Goal: Task Accomplishment & Management: Manage account settings

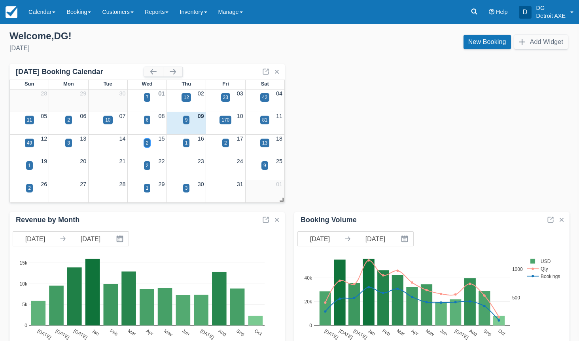
click at [146, 143] on div "2" at bounding box center [147, 142] width 3 height 7
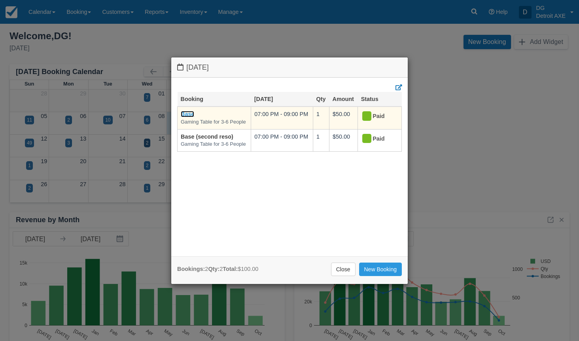
click at [193, 115] on link "Base" at bounding box center [187, 114] width 13 height 6
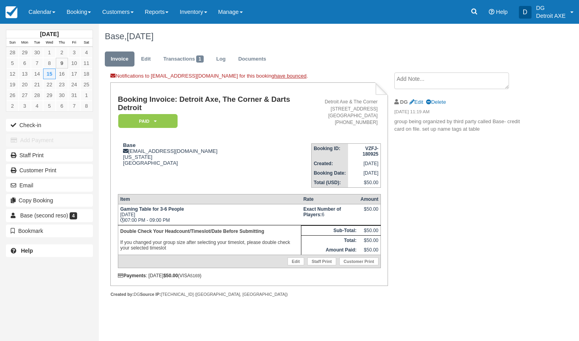
click at [407, 82] on textarea at bounding box center [451, 80] width 115 height 17
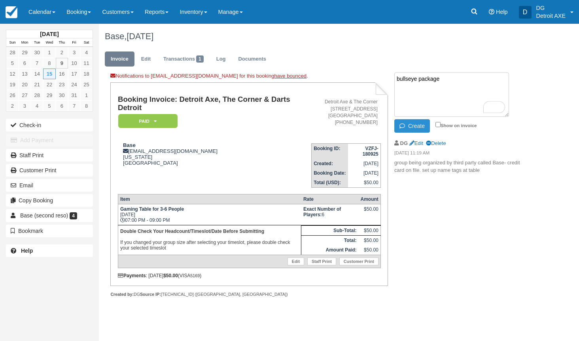
type textarea "bullseye package"
click at [411, 126] on button "Create" at bounding box center [412, 125] width 36 height 13
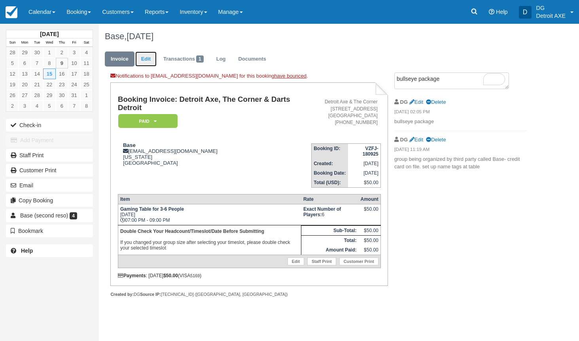
click at [148, 59] on link "Edit" at bounding box center [145, 58] width 21 height 15
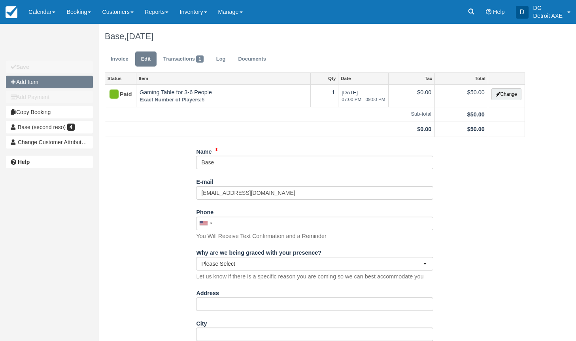
click at [48, 78] on button "Add Item" at bounding box center [49, 82] width 87 height 13
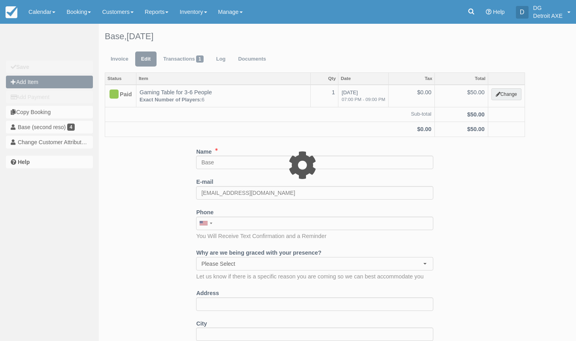
type input "0.00"
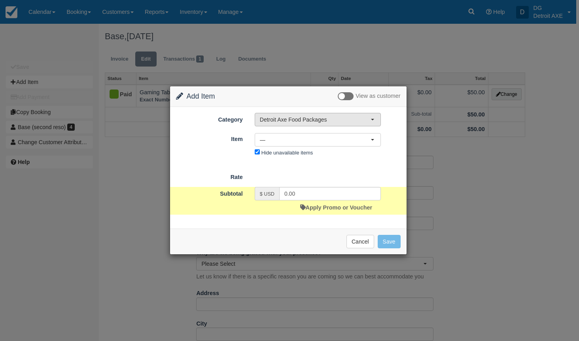
click at [287, 116] on span "Detroit Axe Food Packages" at bounding box center [315, 119] width 111 height 8
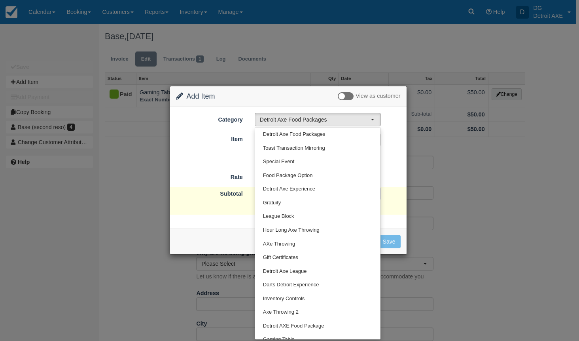
click at [283, 106] on div "Change Item Add Item View as customer" at bounding box center [288, 96] width 237 height 21
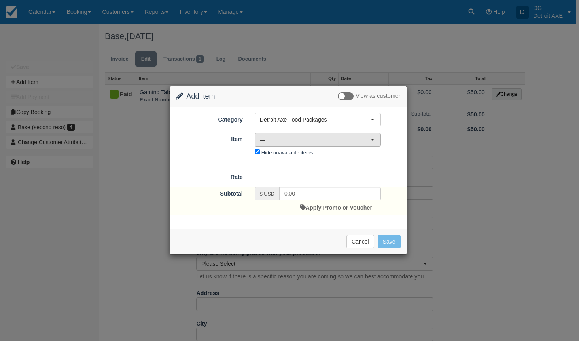
click at [283, 138] on span "—" at bounding box center [315, 140] width 111 height 8
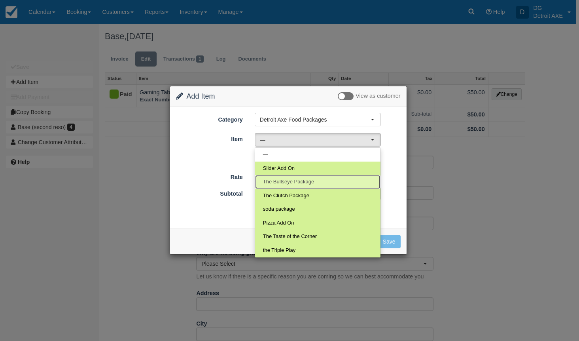
click at [291, 185] on span "The Bullseye Package" at bounding box center [288, 182] width 51 height 8
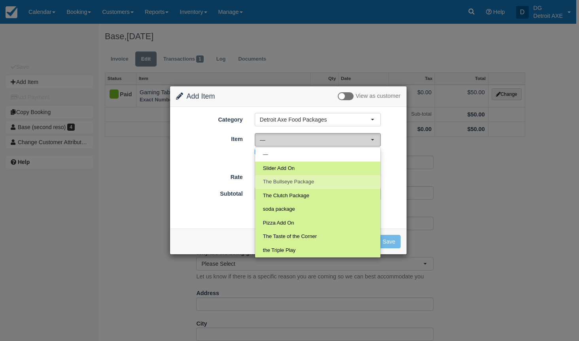
select select "41"
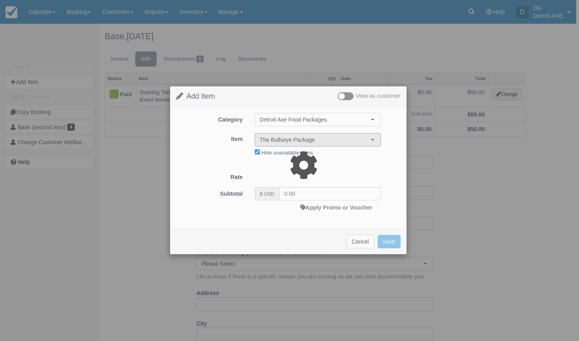
type input "96.00"
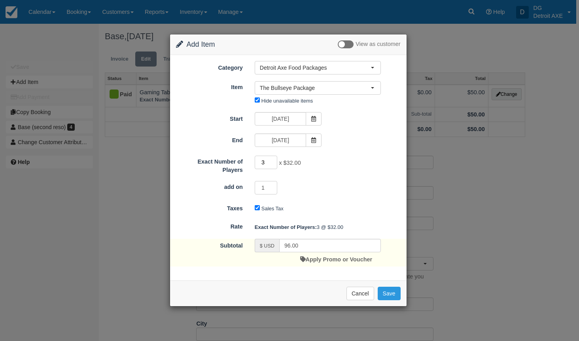
drag, startPoint x: 264, startPoint y: 162, endPoint x: 255, endPoint y: 162, distance: 8.7
click at [256, 162] on input "3" at bounding box center [266, 161] width 23 height 13
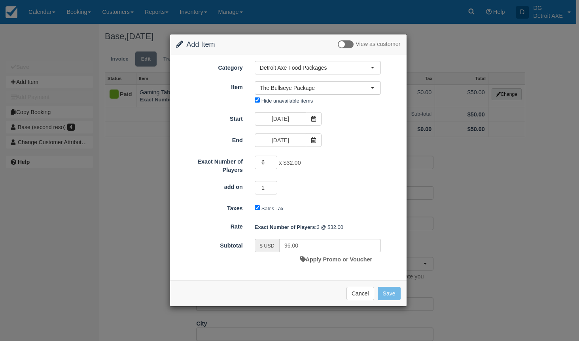
type input "6"
click at [315, 181] on div "1" at bounding box center [318, 188] width 138 height 15
type input "192.00"
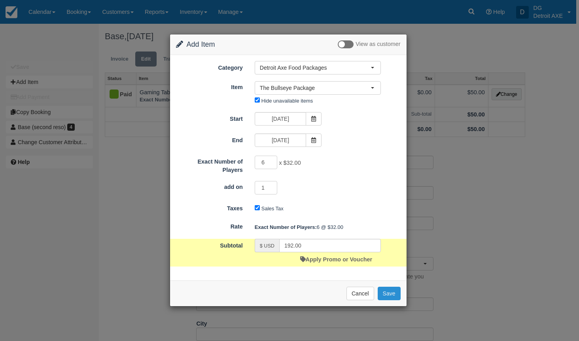
click at [387, 291] on button "Save" at bounding box center [389, 292] width 23 height 13
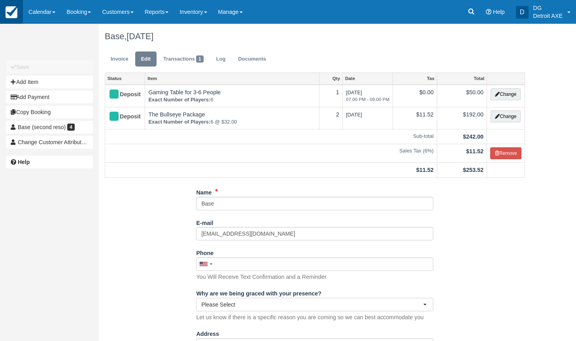
click at [13, 13] on img at bounding box center [12, 12] width 12 height 12
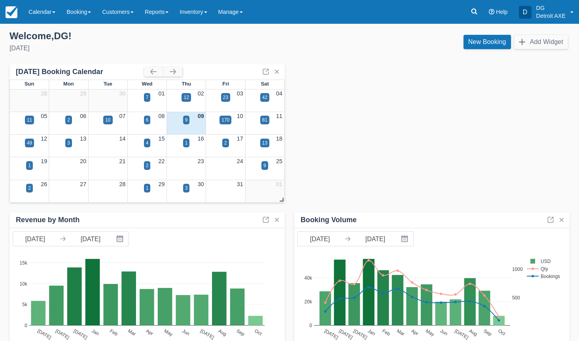
click at [147, 137] on div "15" at bounding box center [146, 138] width 39 height 9
click at [147, 140] on div "4" at bounding box center [147, 142] width 3 height 7
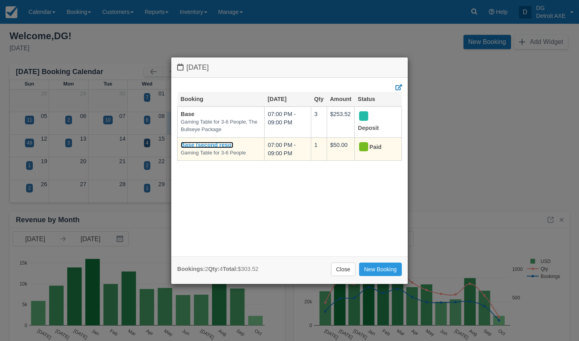
click at [195, 143] on link "Base (second reso)" at bounding box center [207, 145] width 53 height 6
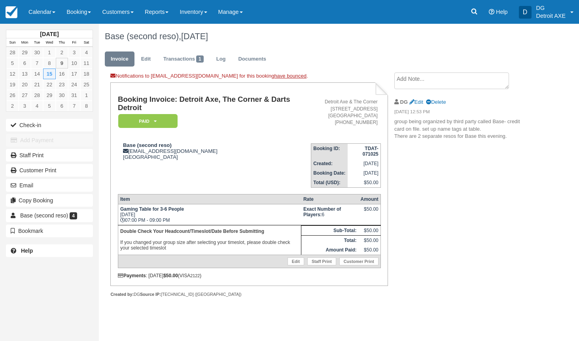
click at [415, 81] on textarea at bounding box center [451, 80] width 115 height 17
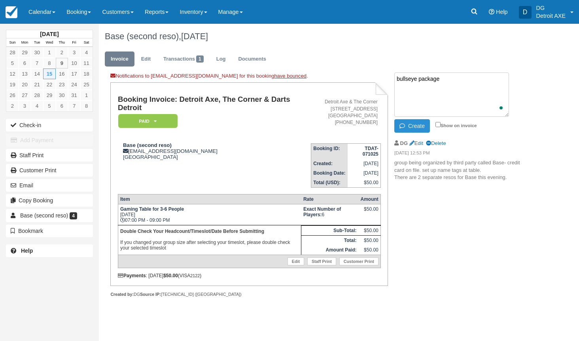
type textarea "bullseye package"
click at [419, 129] on button "Create" at bounding box center [412, 125] width 36 height 13
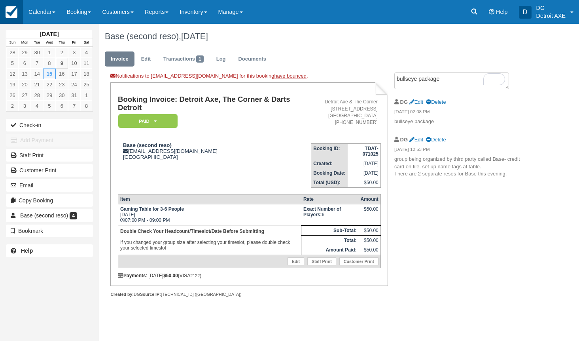
click at [13, 14] on img at bounding box center [12, 12] width 12 height 12
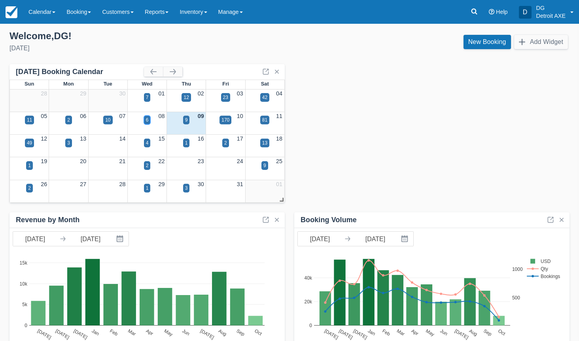
click at [147, 119] on div "6" at bounding box center [147, 119] width 3 height 7
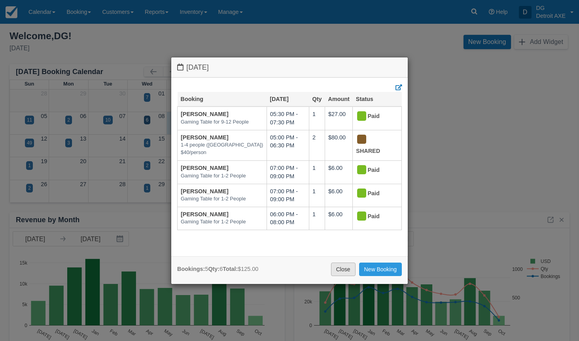
click at [345, 265] on link "Close" at bounding box center [343, 268] width 25 height 13
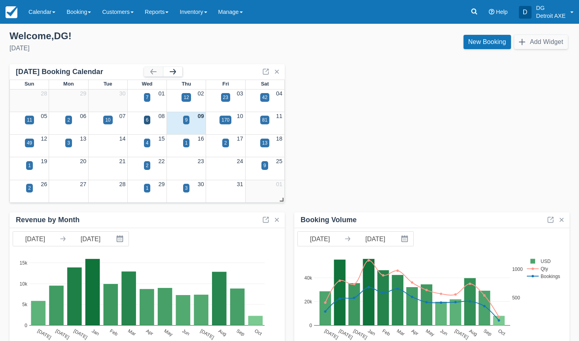
click at [175, 70] on button "button" at bounding box center [172, 71] width 19 height 9
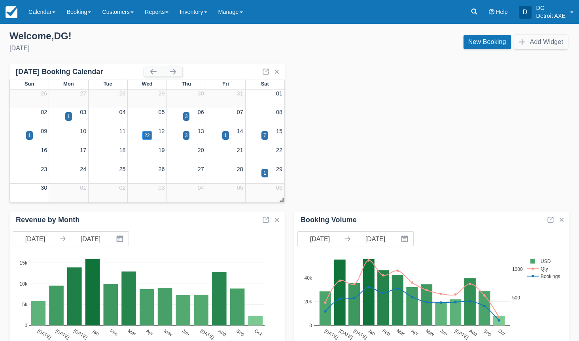
click at [145, 134] on div "22" at bounding box center [146, 135] width 5 height 7
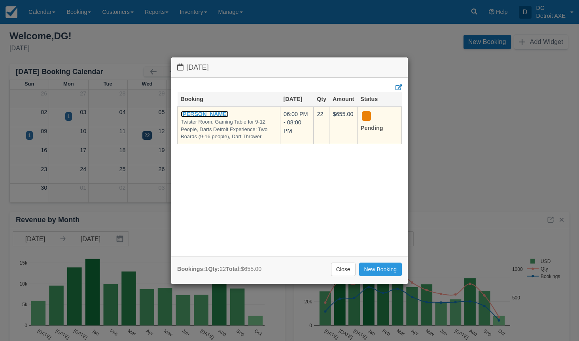
click at [194, 113] on link "[PERSON_NAME]" at bounding box center [205, 114] width 48 height 6
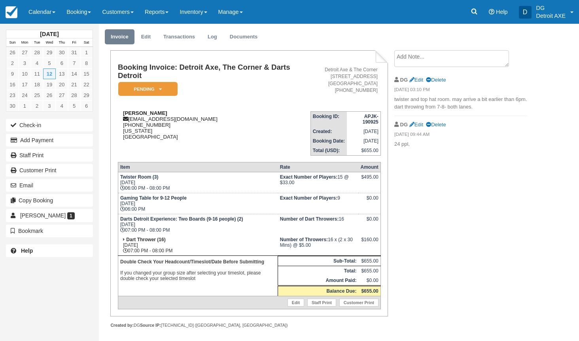
scroll to position [27, 0]
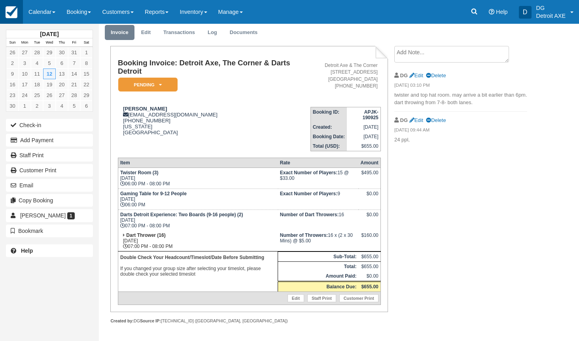
click at [12, 12] on img at bounding box center [12, 12] width 12 height 12
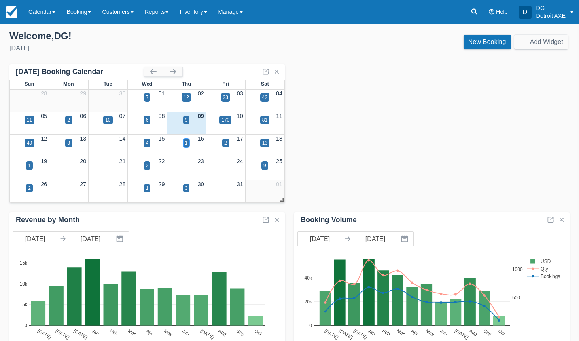
click at [187, 141] on div "1" at bounding box center [186, 142] width 3 height 7
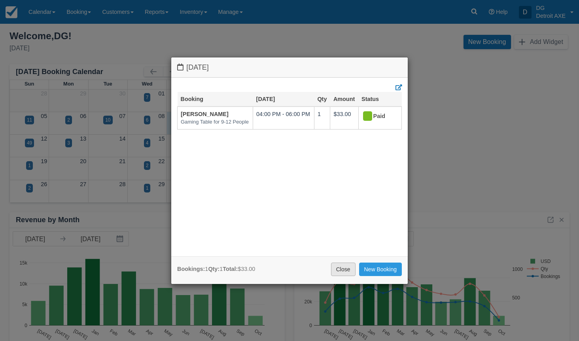
click at [341, 266] on link "Close" at bounding box center [343, 268] width 25 height 13
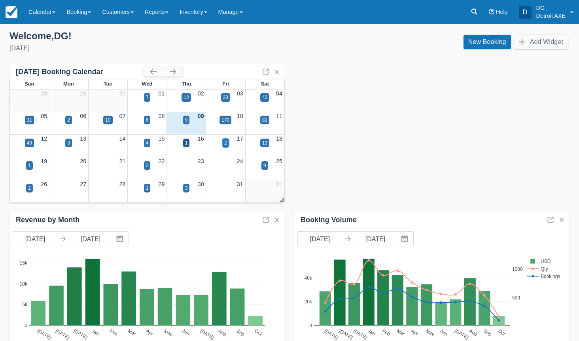
click at [229, 142] on div "2" at bounding box center [225, 142] width 7 height 9
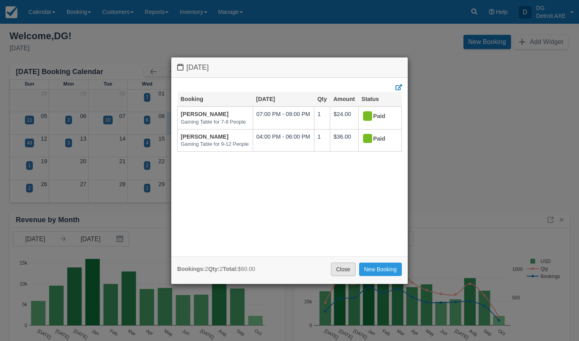
click at [347, 270] on link "Close" at bounding box center [343, 268] width 25 height 13
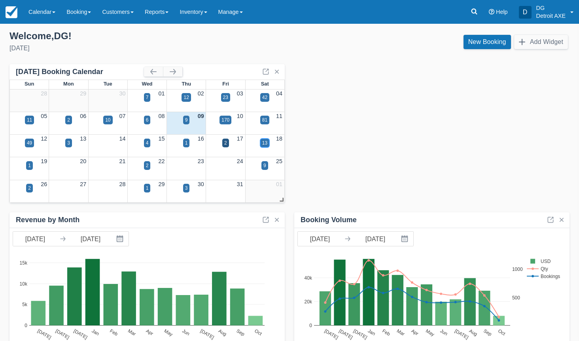
click at [264, 143] on div "13" at bounding box center [264, 142] width 5 height 7
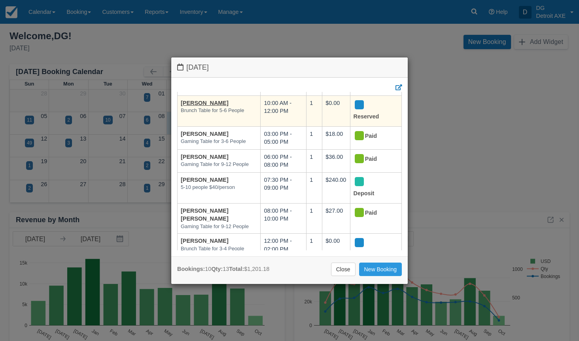
scroll to position [152, 0]
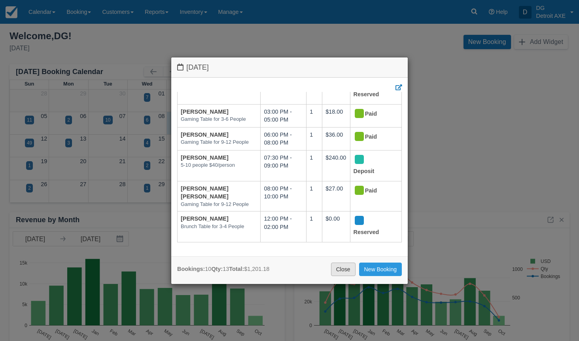
click at [345, 265] on link "Close" at bounding box center [343, 268] width 25 height 13
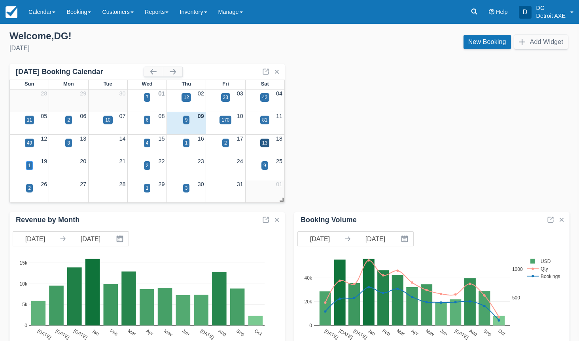
click at [29, 166] on div "1" at bounding box center [29, 165] width 3 height 7
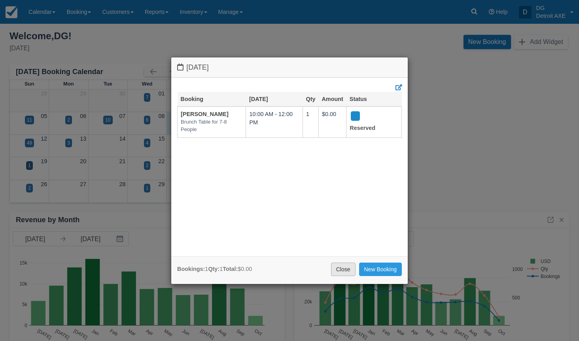
click at [335, 271] on link "Close" at bounding box center [343, 268] width 25 height 13
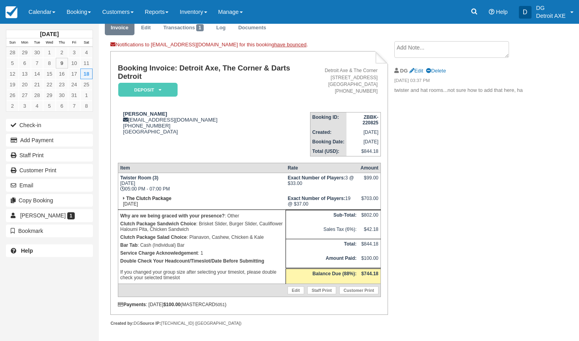
scroll to position [34, 0]
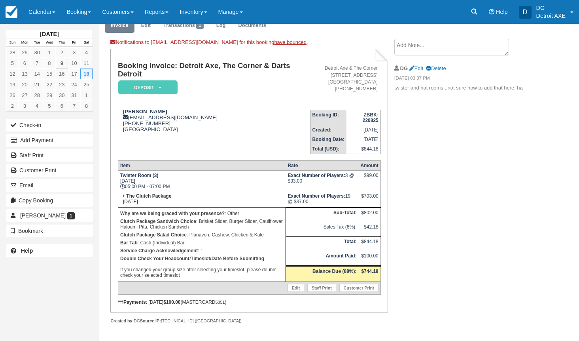
click at [295, 132] on div "[PERSON_NAME] [PERSON_NAME][EMAIL_ADDRESS][DOMAIN_NAME] [PHONE_NUMBER] [GEOGRAP…" at bounding box center [214, 120] width 192 height 24
drag, startPoint x: 183, startPoint y: 115, endPoint x: 130, endPoint y: 117, distance: 52.6
click at [130, 117] on div "[PERSON_NAME] [PERSON_NAME][EMAIL_ADDRESS][DOMAIN_NAME] [PHONE_NUMBER] [GEOGRAP…" at bounding box center [214, 120] width 192 height 24
